Goal: Communication & Community: Answer question/provide support

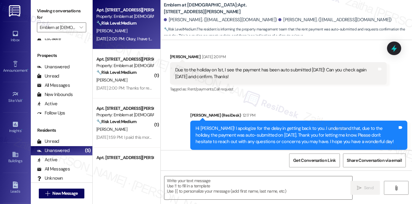
click at [119, 33] on div "[PERSON_NAME]" at bounding box center [125, 31] width 58 height 8
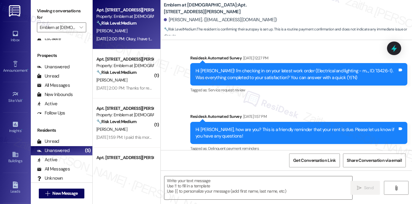
type textarea "Fetching suggested responses. Please feel free to read through the conversation…"
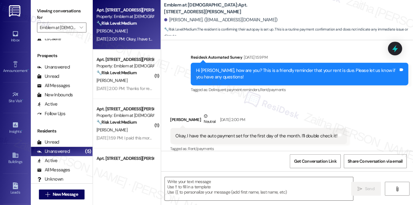
scroll to position [398, 0]
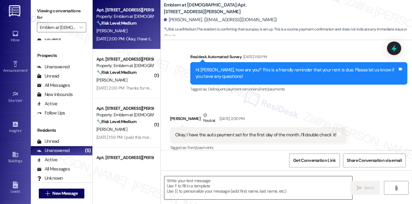
click at [176, 188] on textarea at bounding box center [258, 187] width 188 height 23
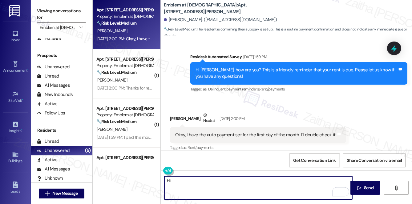
type textarea "Hi"
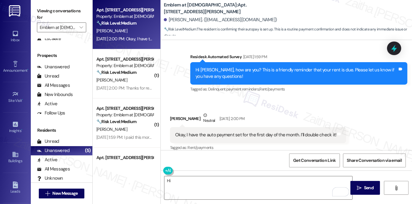
click at [172, 112] on div "[PERSON_NAME] Neutral [DATE] 2:00 PM" at bounding box center [258, 119] width 176 height 15
copy div "[PERSON_NAME]"
click at [67, 30] on input "Emblem at [DEMOGRAPHIC_DATA]" at bounding box center [58, 27] width 37 height 10
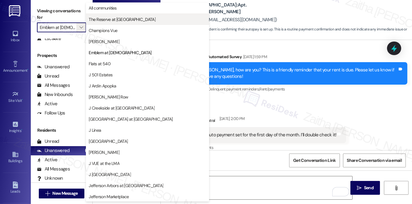
click at [118, 21] on span "The Reserve at [GEOGRAPHIC_DATA]" at bounding box center [122, 19] width 67 height 6
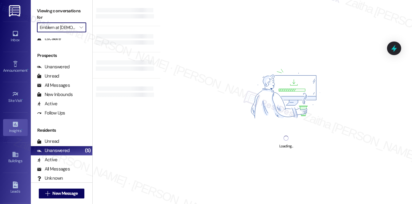
type input "The Reserve at [GEOGRAPHIC_DATA]"
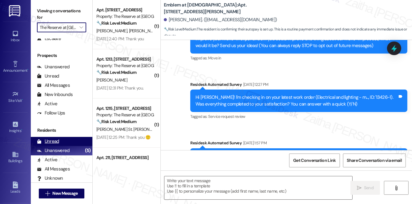
type textarea "Fetching suggested responses. Please feel free to read through the conversation…"
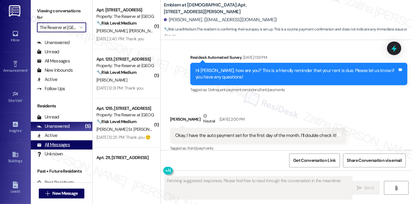
scroll to position [397, 0]
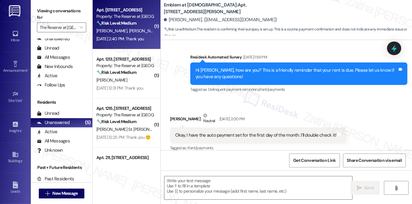
click at [138, 31] on div "[PERSON_NAME] [PERSON_NAME]" at bounding box center [125, 31] width 58 height 8
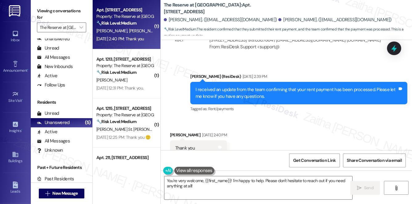
scroll to position [1046, 0]
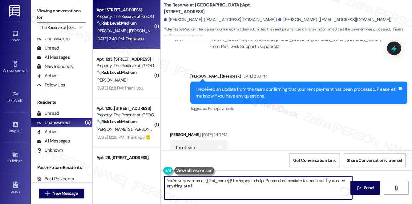
drag, startPoint x: 168, startPoint y: 181, endPoint x: 201, endPoint y: 188, distance: 34.6
click at [201, 188] on textarea "You're very welcome, {{first_name}}! I'm happy to help. Please don't hesitate t…" at bounding box center [258, 187] width 188 height 23
type textarea "Y"
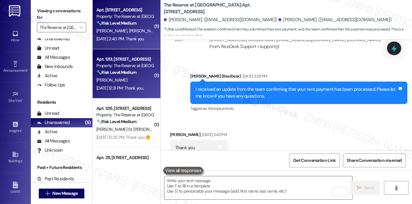
click at [132, 76] on div "[PERSON_NAME]" at bounding box center [125, 80] width 58 height 8
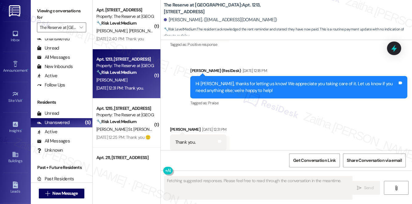
scroll to position [1380, 0]
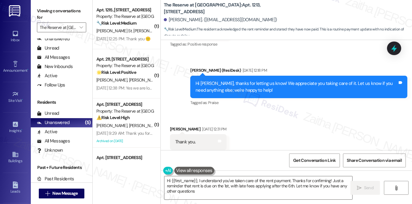
type textarea "Hi {{first_name}}, I understand you've taken care of the rent payment. Thanks f…"
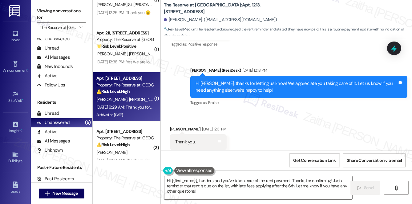
scroll to position [135, 0]
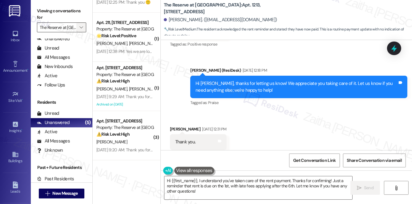
click at [80, 28] on icon "" at bounding box center [80, 27] width 3 height 5
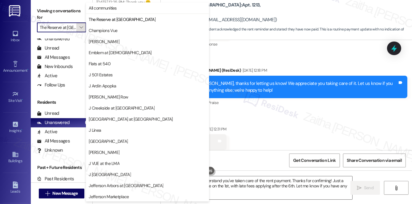
scroll to position [0, 10]
click at [108, 32] on span "Champions Vue" at bounding box center [103, 30] width 29 height 6
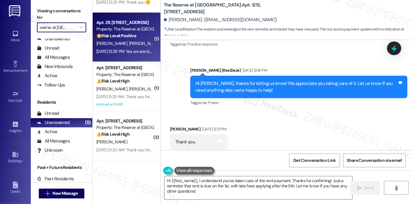
type input "Champions Vue"
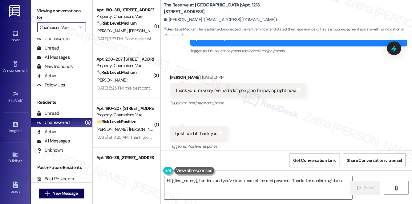
scroll to position [1380, 0]
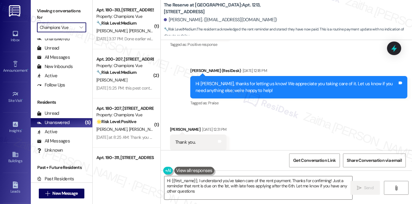
type textarea "Hi {{first_name}}, I understand you've taken care of the rent payment. Thanks f…"
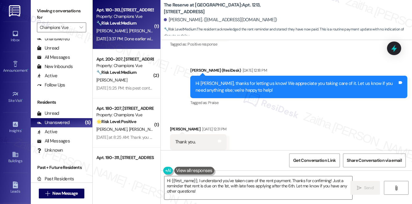
click at [125, 27] on div "[PERSON_NAME] [PERSON_NAME]" at bounding box center [125, 31] width 58 height 8
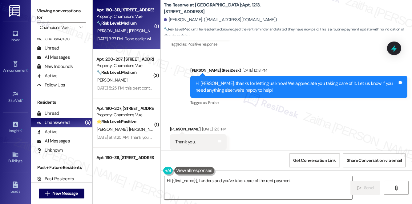
type textarea "Hi {{first_name}}, I understand you've taken care of the rent payment."
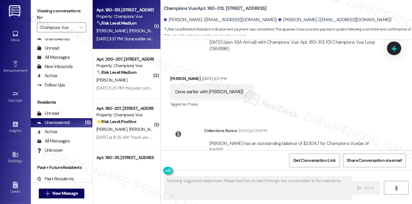
scroll to position [3713, 0]
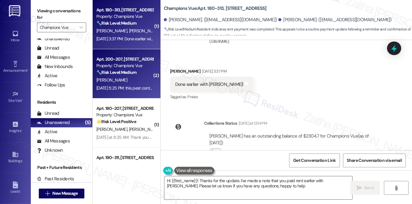
type textarea "Hi {{first_name}}! Thanks for the update. I've made a note that you paid rent e…"
click at [131, 80] on div "[PERSON_NAME]" at bounding box center [125, 80] width 58 height 8
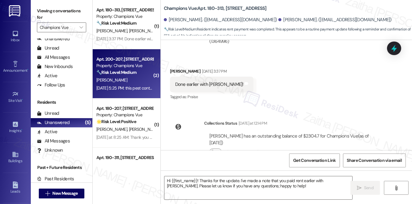
type textarea "Fetching suggested responses. Please feel free to read through the conversation…"
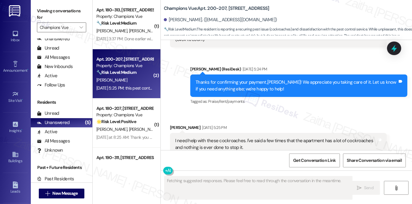
scroll to position [815, 0]
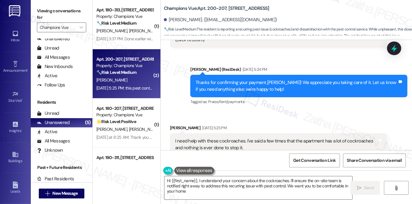
type textarea "Hi {{first_name}}, I understand your concern about the cockroaches. I'll ensure…"
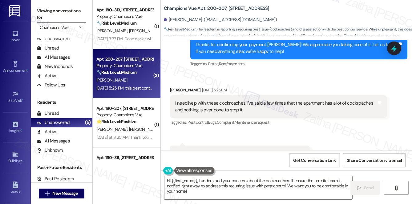
scroll to position [871, 0]
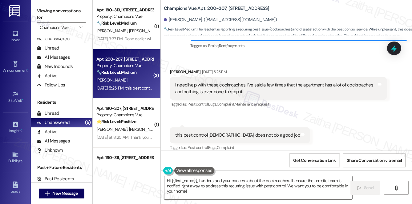
click at [276, 109] on div "Received via SMS [PERSON_NAME] [DATE] 5:25 PM I need help with these cockroache…" at bounding box center [286, 106] width 251 height 102
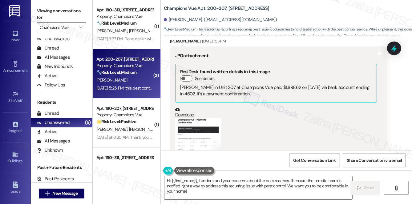
scroll to position [759, 0]
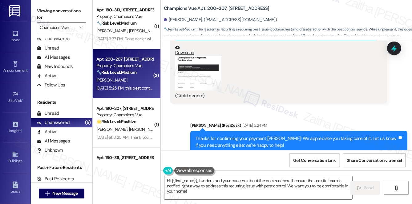
click at [203, 79] on button "Zoom image" at bounding box center [198, 73] width 46 height 34
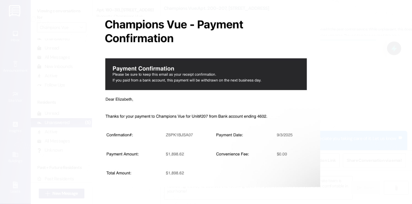
click at [359, 96] on button "Unzoom image" at bounding box center [206, 102] width 412 height 204
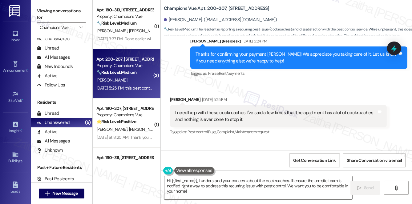
scroll to position [871, 0]
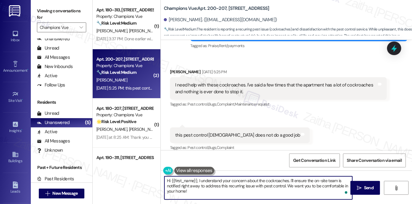
drag, startPoint x: 167, startPoint y: 182, endPoint x: 196, endPoint y: 190, distance: 30.1
click at [196, 190] on textarea "Hi {{first_name}}, I understand your concern about the cockroaches. I'll ensure…" at bounding box center [258, 187] width 188 height 23
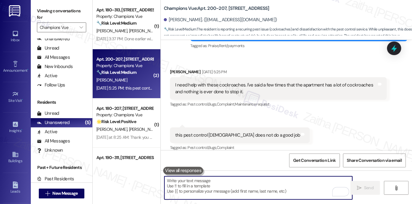
paste textarea "Hi [PERSON_NAME], thank you for reaching out. I'm really sorry to hear about th…"
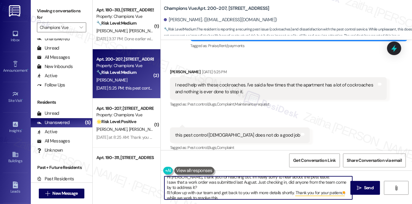
scroll to position [0, 0]
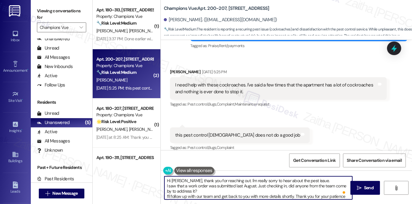
click at [166, 196] on textarea "Hi [PERSON_NAME], thank you for reaching out. I'm really sorry to hear about th…" at bounding box center [258, 187] width 188 height 23
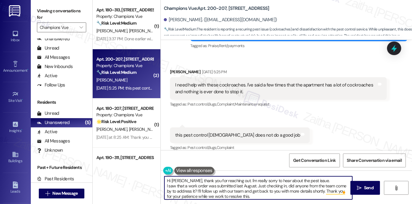
click at [167, 187] on textarea "Hi [PERSON_NAME], thank you for reaching out. I'm really sorry to hear about th…" at bounding box center [258, 187] width 188 height 23
click at [287, 191] on textarea "Hi [PERSON_NAME], thank you for reaching out. I'm really sorry to hear about th…" at bounding box center [258, 187] width 188 height 23
click at [254, 191] on textarea "Hi [PERSON_NAME], thank you for reaching out. I'm really sorry to hear about th…" at bounding box center [258, 187] width 188 height 23
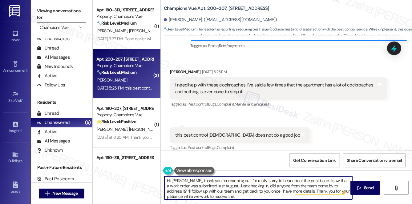
click at [345, 185] on textarea "Hi [PERSON_NAME], thank you for reaching out. I'm really sorry to hear about th…" at bounding box center [258, 187] width 188 height 23
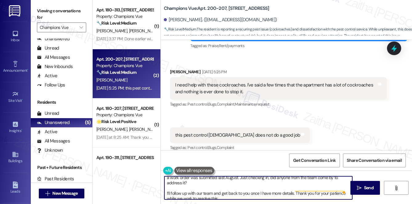
scroll to position [12, 0]
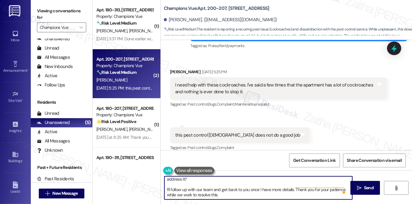
click at [200, 196] on textarea "Hi [PERSON_NAME], thank you for reaching out. I'm really sorry to hear about th…" at bounding box center [258, 187] width 188 height 23
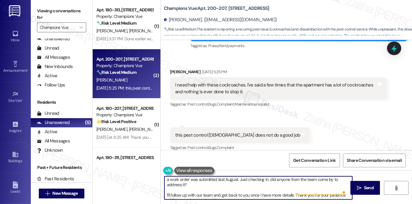
scroll to position [6, 0]
drag, startPoint x: 165, startPoint y: 189, endPoint x: 227, endPoint y: 194, distance: 61.8
click at [227, 194] on textarea "Hi [PERSON_NAME], thank you for reaching out. I'm really sorry to hear about th…" at bounding box center [258, 187] width 188 height 23
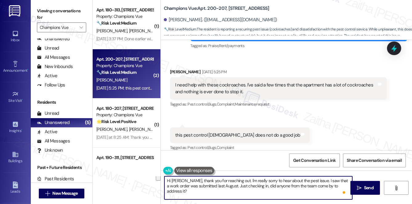
scroll to position [2, 0]
paste textarea "I’ll follow up with our team and make sure to share with them your feedback abo…"
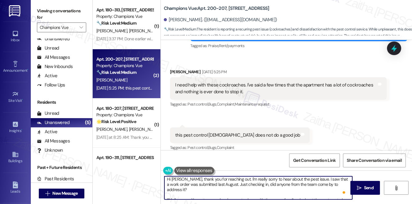
scroll to position [10, 0]
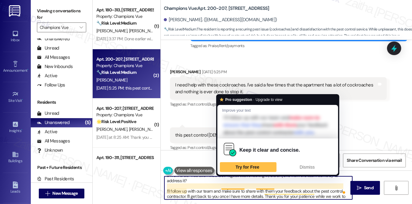
click at [233, 185] on textarea "Hi [PERSON_NAME], thank you for reaching out. I'm really sorry to hear about th…" at bounding box center [258, 187] width 188 height 23
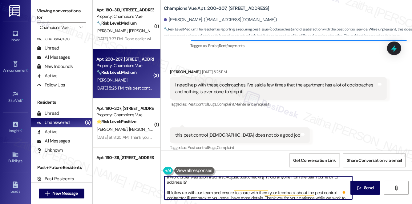
scroll to position [12, 0]
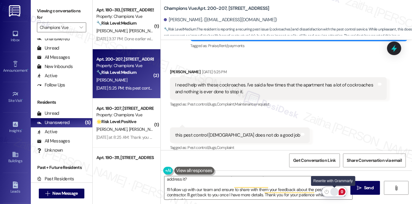
click at [334, 192] on div "Rewrite with Grammarly" at bounding box center [334, 192] width 7 height 7
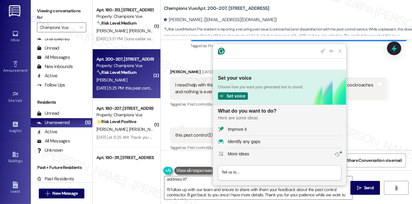
scroll to position [0, 0]
click at [259, 131] on div "Improve it" at bounding box center [284, 129] width 113 height 6
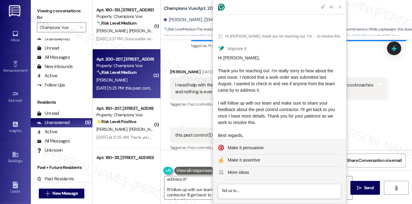
click at [249, 66] on span "Hi [PERSON_NAME], Thank you for reaching out. I'm really sorry to hear about th…" at bounding box center [277, 99] width 118 height 89
drag, startPoint x: 249, startPoint y: 66, endPoint x: 288, endPoint y: 81, distance: 41.4
click at [288, 81] on div "Hi [PERSON_NAME], Thank you for reaching out. I'm really sorry to hear about th…" at bounding box center [279, 100] width 123 height 91
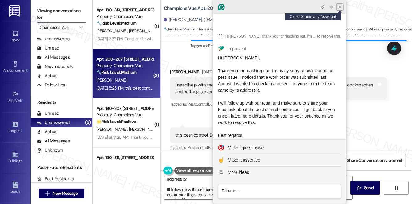
click at [340, 9] on icon "Close Grammarly Assistant" at bounding box center [340, 7] width 5 height 5
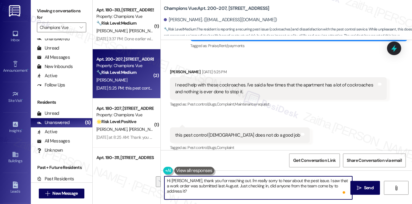
drag, startPoint x: 316, startPoint y: 180, endPoint x: 345, endPoint y: 185, distance: 29.4
click at [345, 185] on textarea "Hi [PERSON_NAME], thank you for reaching out. I'm really sorry to hear about th…" at bounding box center [258, 187] width 188 height 23
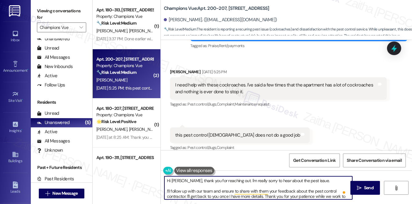
paste textarea "I noticed that a work order was submitted last August. I wanted to check in and…"
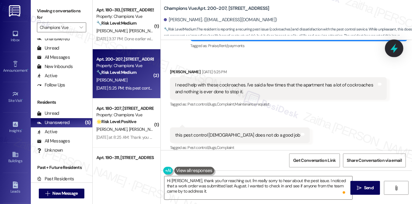
click at [396, 50] on icon at bounding box center [394, 49] width 7 height 10
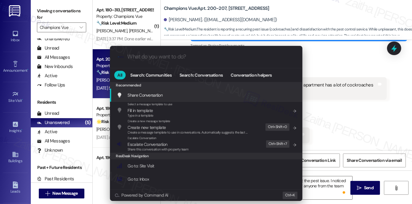
click at [342, 50] on div ".cls-1{fill:#0a055f;}.cls-2{fill:#0cc4c4;} resideskLogoBlueOrange All Search: C…" at bounding box center [206, 102] width 412 height 204
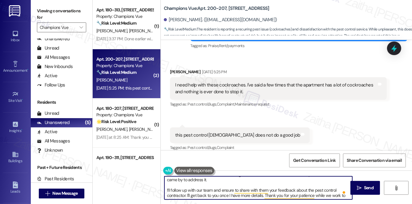
scroll to position [17, 0]
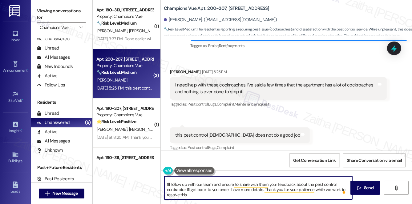
click at [224, 184] on textarea "Hi [PERSON_NAME], thank you for reaching out. I'm really sorry to hear about th…" at bounding box center [258, 187] width 188 height 23
click at [225, 184] on textarea "Hi [PERSON_NAME], thank you for reaching out. I'm really sorry to hear about th…" at bounding box center [258, 187] width 188 height 23
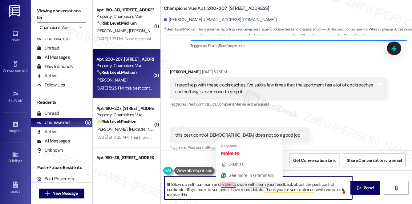
click at [230, 183] on textarea "Hi [PERSON_NAME], thank you for reaching out. I'm really sorry to hear about th…" at bounding box center [258, 187] width 188 height 23
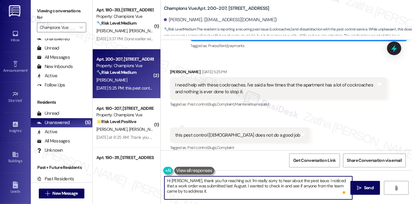
scroll to position [11, 0]
type textarea "Hi [PERSON_NAME], thank you for reaching out. I'm really sorry to hear about th…"
click at [368, 189] on span "Send" at bounding box center [369, 188] width 10 height 6
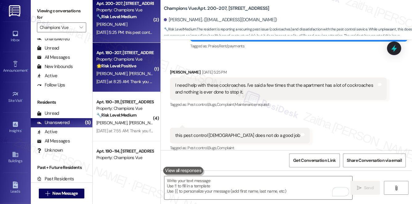
click at [140, 72] on div "[PERSON_NAME] [PERSON_NAME]" at bounding box center [125, 74] width 58 height 8
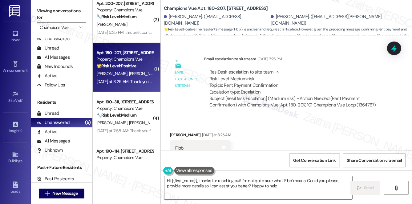
type textarea "Hi {{first_name}}, thanks for reaching out! I'm not quite sure what 'F bb' mean…"
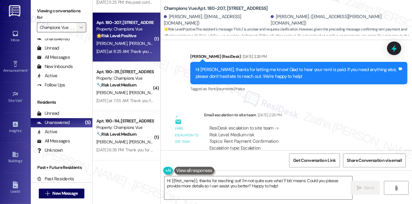
click at [80, 27] on icon "" at bounding box center [80, 27] width 3 height 5
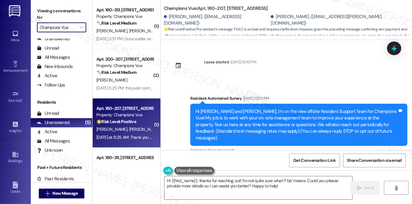
scroll to position [2598, 0]
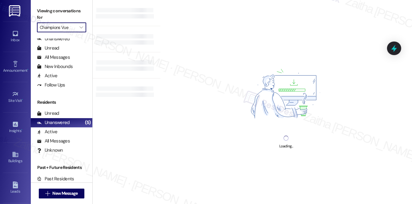
type input "[PERSON_NAME]"
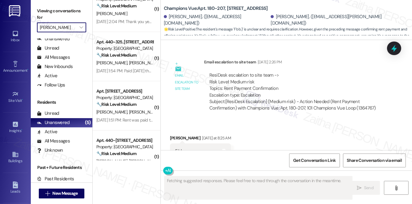
scroll to position [84, 0]
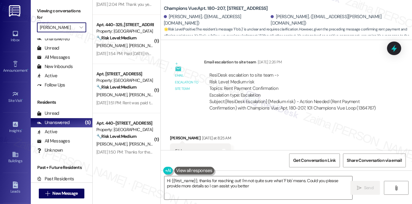
type textarea "Hi {{first_name}}, thanks for reaching out! I'm not quite sure what 'F bb' mean…"
click at [76, 28] on button "" at bounding box center [81, 27] width 10 height 10
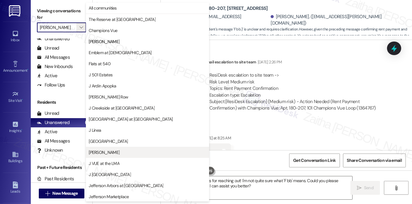
click at [120, 150] on span "[PERSON_NAME]" at bounding box center [148, 152] width 118 height 6
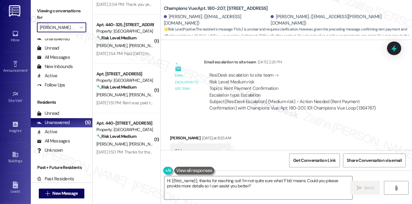
type input "[PERSON_NAME]"
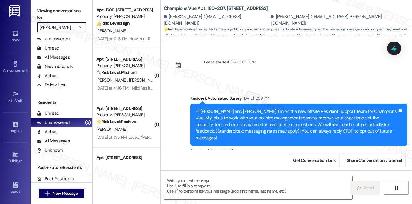
type textarea "Fetching suggested responses. Please feel free to read through the conversation…"
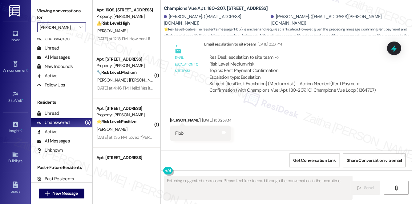
scroll to position [2651, 0]
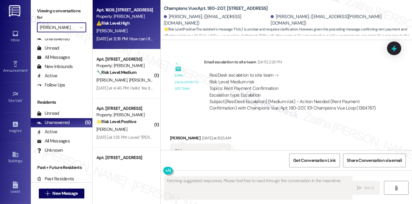
click at [140, 27] on div "N. Alkhalifa" at bounding box center [125, 31] width 58 height 8
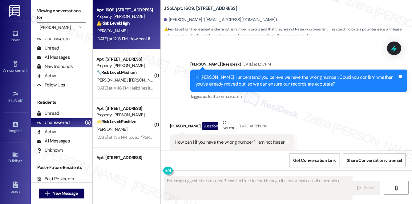
scroll to position [352, 0]
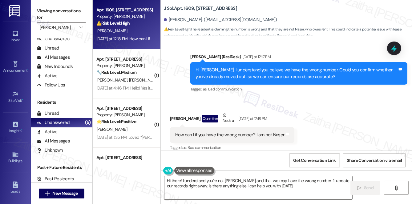
type textarea "Hi there! I understand you're not Naser and that we may have the wrong number. …"
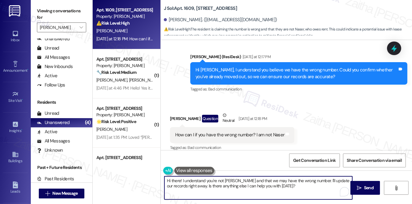
drag, startPoint x: 166, startPoint y: 181, endPoint x: 286, endPoint y: 191, distance: 120.0
click at [286, 191] on textarea "Hi there! I understand you're not Naser and that we may have the wrong number. …" at bounding box center [258, 187] width 188 height 23
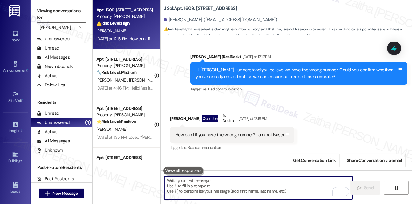
paste textarea "Thanks for letting us know, and I’m sorry for the mix-up. We’ll get this update…"
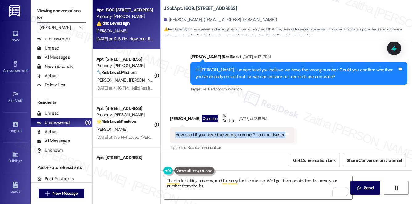
drag, startPoint x: 175, startPoint y: 129, endPoint x: 289, endPoint y: 128, distance: 114.0
click at [289, 128] on div "How can I if you have the wrong number? I am not Naser Tags and notes" at bounding box center [232, 135] width 125 height 16
copy div "How can I if you have the wrong number? I am not Naser Tags and notes"
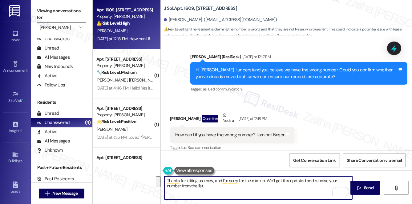
drag, startPoint x: 165, startPoint y: 181, endPoint x: 216, endPoint y: 191, distance: 51.5
click at [216, 191] on textarea "Thanks for letting us know, and I’m sorry for the mix-up. We’ll get this update…" at bounding box center [258, 187] width 188 height 23
click at [211, 188] on textarea "Thanks for letting us know, and I’m sorry for the mix-up. We’ll get this update…" at bounding box center [258, 187] width 188 height 23
drag, startPoint x: 267, startPoint y: 180, endPoint x: 270, endPoint y: 185, distance: 5.4
click at [270, 185] on textarea "Thanks for letting us know, and I’m sorry for the mix-up. We’ll get this update…" at bounding box center [258, 187] width 188 height 23
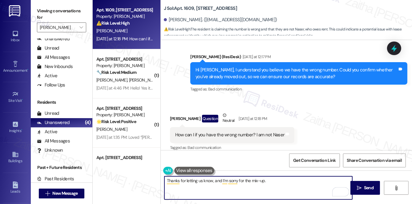
paste textarea "I’ll update our records to make sure you don’t receive further messages."
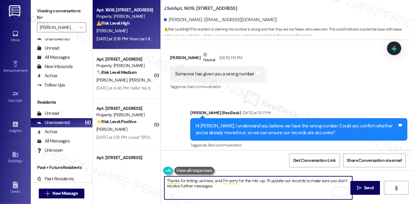
scroll to position [296, 0]
type textarea "Thanks for letting us know, and I’m sorry for the mix-up. I’ll update our recor…"
click at [367, 185] on span "Send" at bounding box center [369, 188] width 10 height 6
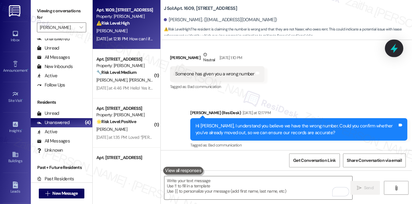
click at [394, 49] on icon at bounding box center [394, 49] width 7 height 10
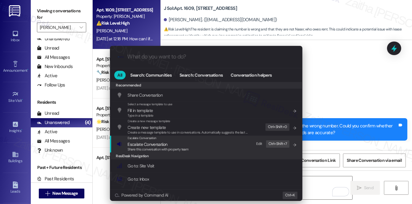
click at [148, 144] on span "Escalate Conversation" at bounding box center [148, 145] width 40 height 6
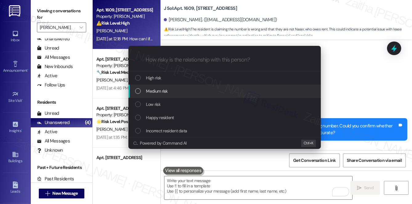
click at [161, 90] on span "Medium risk" at bounding box center [157, 91] width 22 height 7
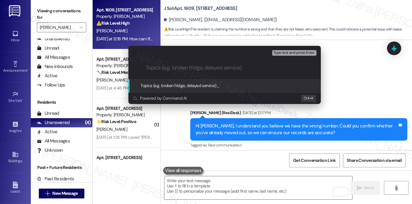
paste input "Incorrect Recipient Notification"
type input "Incorrect Recipient Notification"
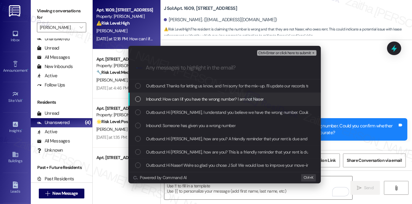
click at [178, 98] on span "Inbound: How can I if you have the wrong number? I am not Naser" at bounding box center [205, 99] width 118 height 7
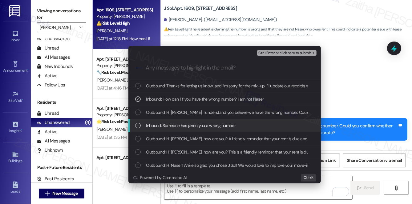
click at [175, 123] on span "Inbound: Someone has given you a wrong number" at bounding box center [191, 125] width 90 height 7
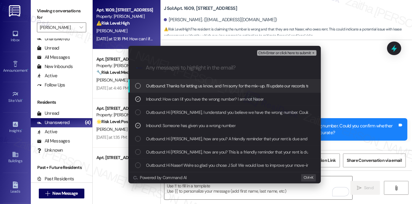
click at [274, 54] on span "Ctrl+Enter or click here to submit" at bounding box center [284, 53] width 53 height 4
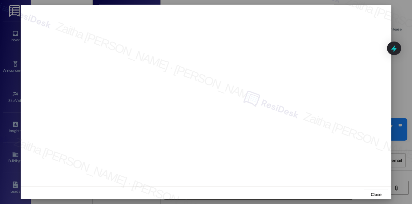
scroll to position [6, 0]
click at [375, 193] on span "Close" at bounding box center [376, 191] width 11 height 6
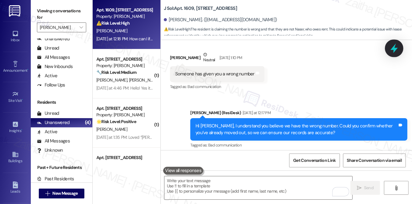
click at [395, 49] on icon at bounding box center [394, 49] width 7 height 10
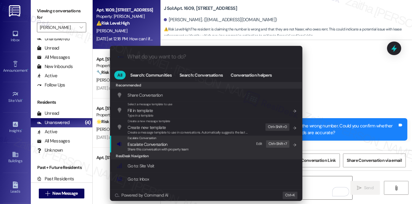
click at [148, 144] on span "Escalate Conversation" at bounding box center [148, 145] width 40 height 6
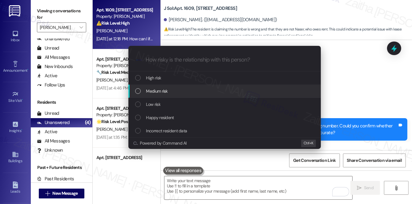
click at [160, 92] on span "Medium risk" at bounding box center [157, 91] width 22 height 7
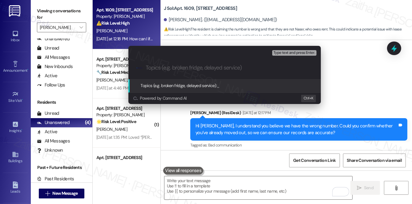
paste input "Incorrect Recipient Notification"
type input "Incorrect Recipient Notification"
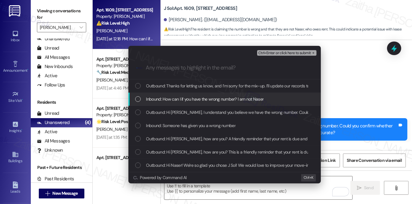
click at [179, 94] on div "Inbound: How can I if you have the wrong number? I am not Naser" at bounding box center [224, 99] width 193 height 13
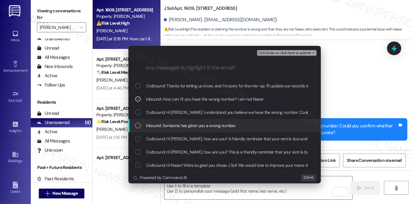
click at [176, 124] on span "Inbound: Someone has given you a wrong number" at bounding box center [191, 125] width 90 height 7
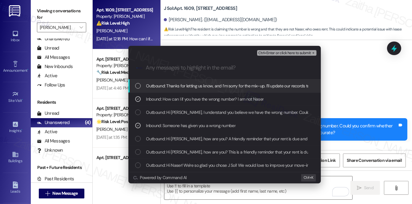
click at [273, 54] on span "Ctrl+Enter or click here to submit" at bounding box center [284, 53] width 53 height 4
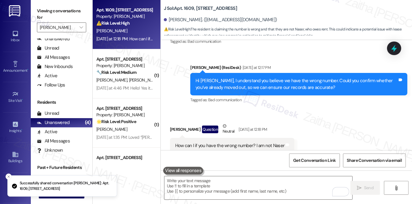
scroll to position [352, 0]
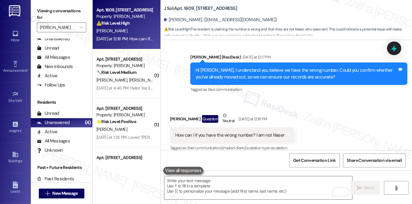
drag, startPoint x: 394, startPoint y: 52, endPoint x: 287, endPoint y: 57, distance: 107.0
click at [394, 51] on icon at bounding box center [394, 48] width 6 height 7
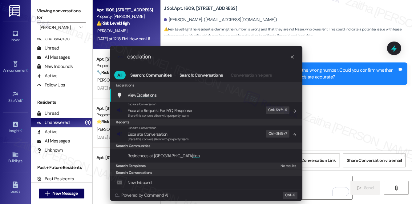
type input "escalation"
click at [150, 95] on span "Escalation" at bounding box center [145, 95] width 18 height 6
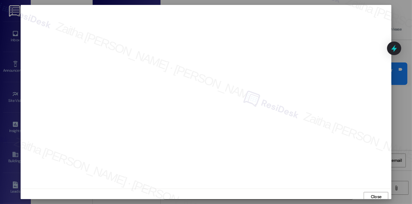
scroll to position [2, 0]
click at [373, 193] on span "Close" at bounding box center [376, 194] width 11 height 6
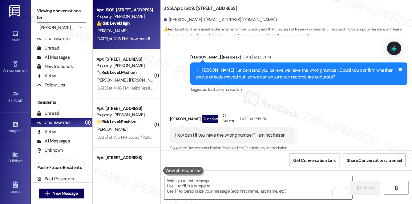
drag, startPoint x: 163, startPoint y: 7, endPoint x: 243, endPoint y: 10, distance: 79.8
click at [243, 10] on div "J Sol: Apt. 1609, 4000 Fairfax Blvd" at bounding box center [225, 9] width 123 height 8
copy b "J Sol: Apt. 1609, 4000 Fairfax Blvd"
click at [289, 99] on div "Received via SMS Naser Alkhalifa Question Neutral Yesterday at 12:18 PM How can…" at bounding box center [286, 128] width 251 height 59
click at [315, 164] on span "Get Conversation Link" at bounding box center [314, 160] width 45 height 13
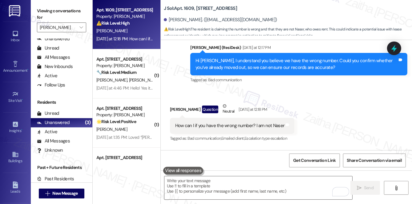
scroll to position [352, 0]
